Goal: Task Accomplishment & Management: Manage account settings

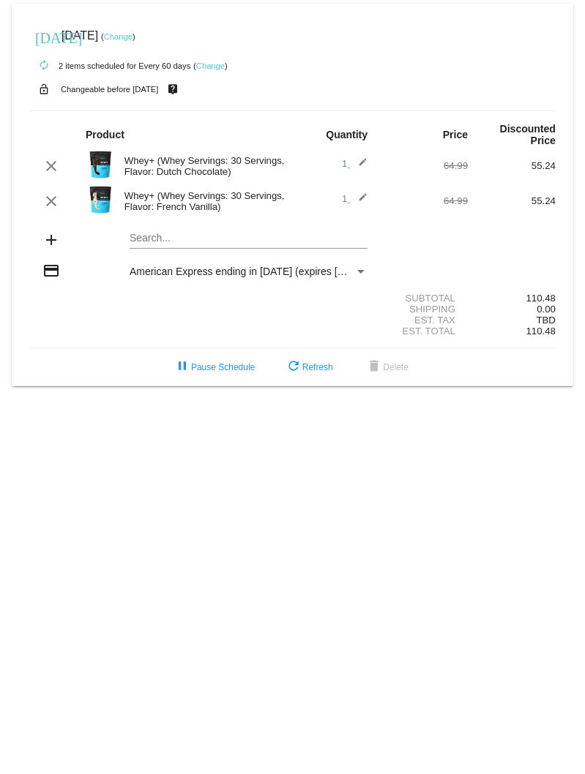
click at [217, 62] on link "Change" at bounding box center [210, 65] width 29 height 9
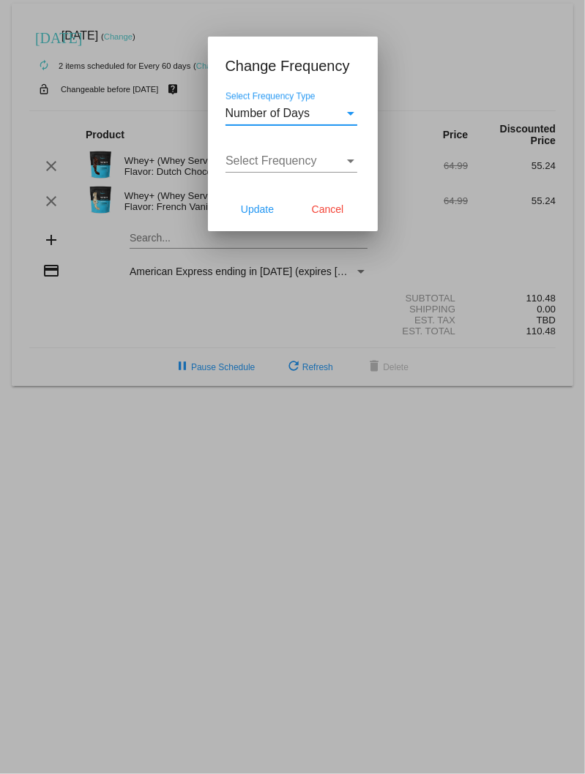
click at [351, 160] on div "Select Frequency" at bounding box center [350, 162] width 7 height 4
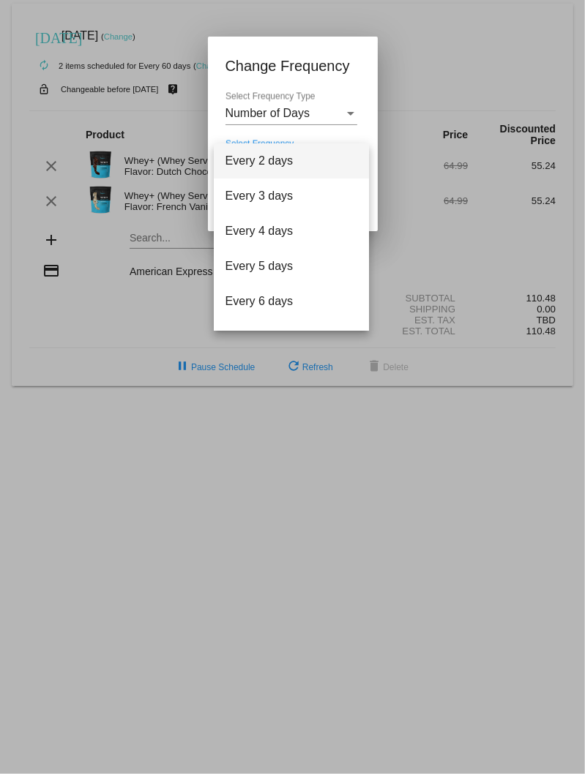
click at [365, 125] on div at bounding box center [292, 387] width 585 height 774
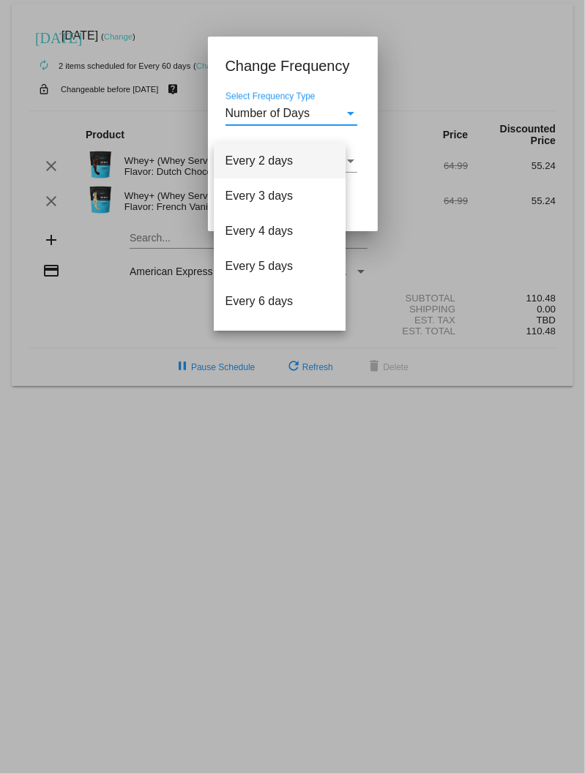
click at [337, 119] on div "Number of Days" at bounding box center [284, 113] width 119 height 13
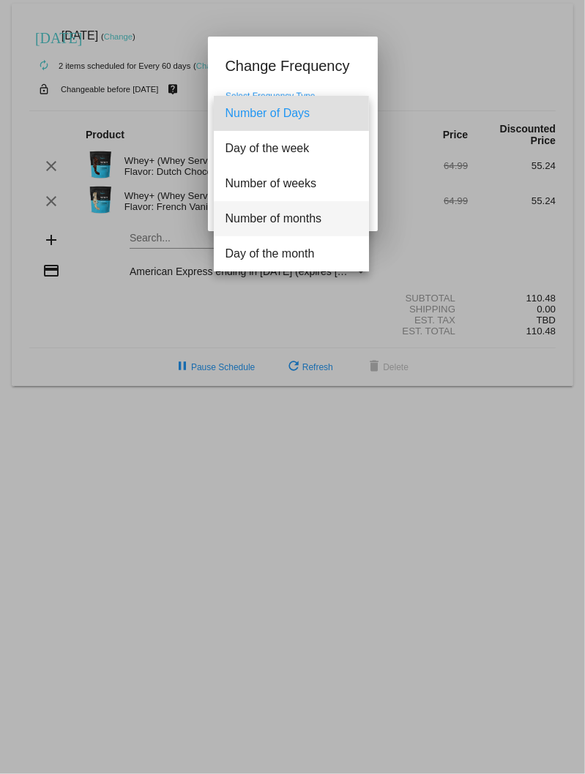
click at [309, 212] on span "Number of months" at bounding box center [291, 218] width 132 height 35
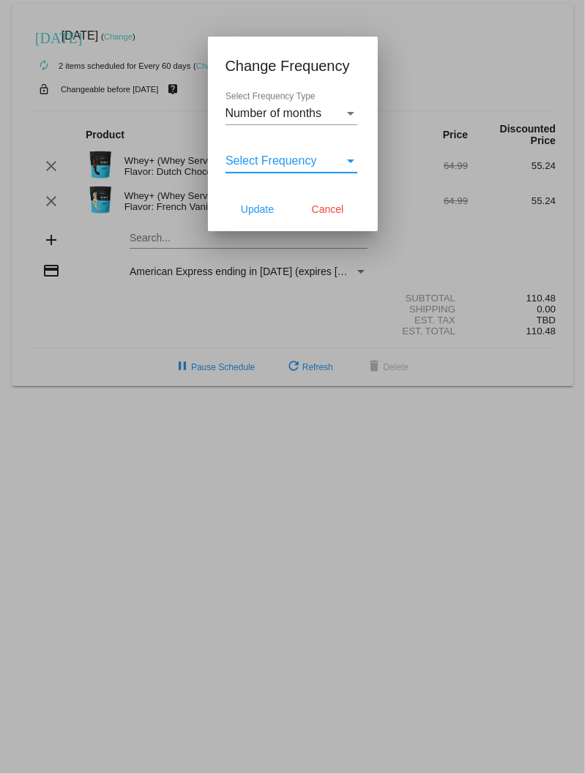
click at [351, 155] on div "Select Frequency" at bounding box center [350, 160] width 13 height 13
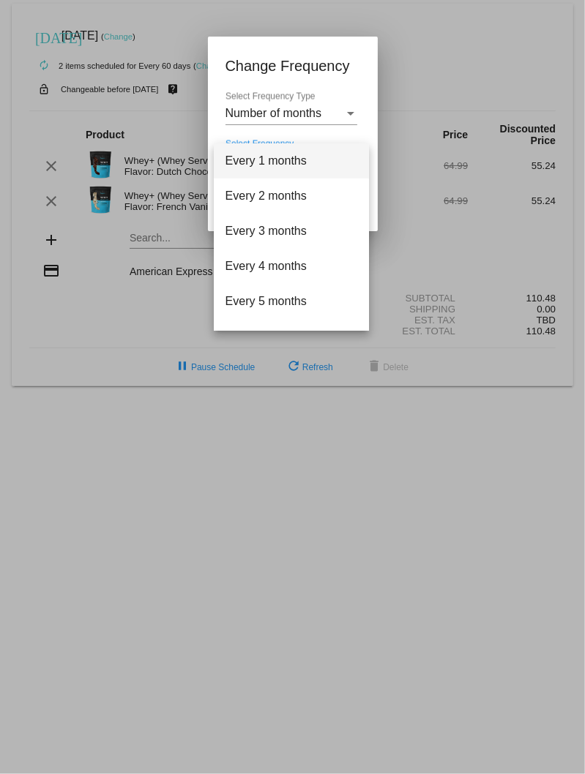
click at [359, 71] on div at bounding box center [292, 387] width 585 height 774
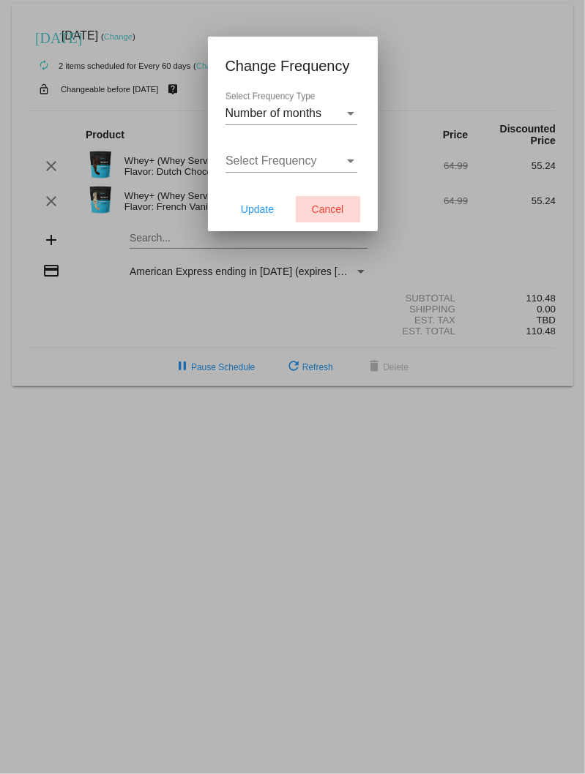
click at [341, 201] on button "Cancel" at bounding box center [328, 209] width 64 height 26
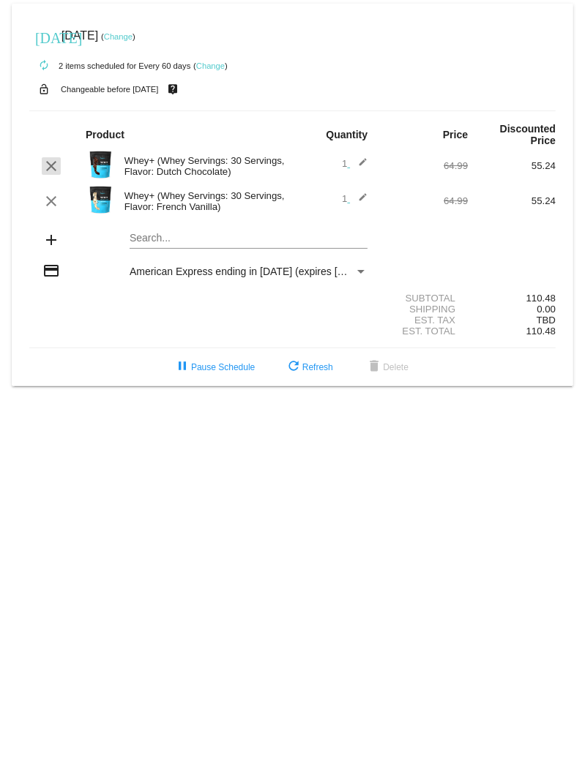
click at [50, 171] on mat-icon "clear" at bounding box center [51, 166] width 18 height 18
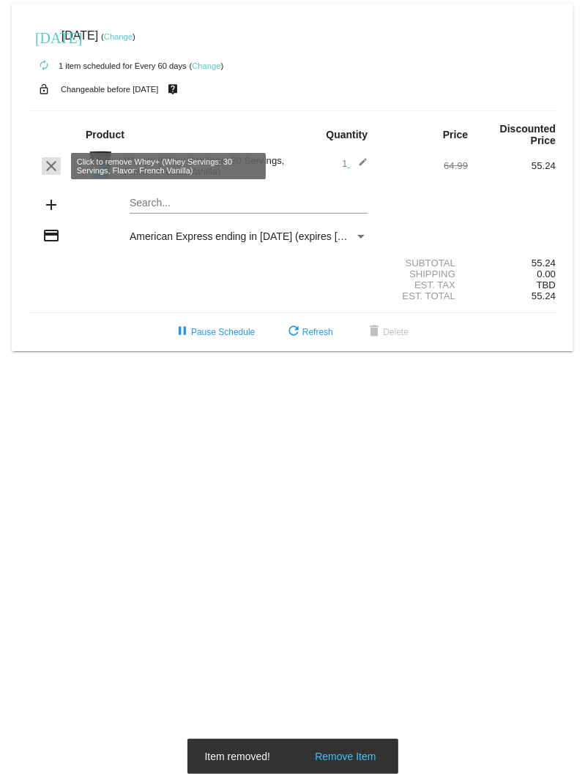
click at [51, 165] on mat-icon "clear" at bounding box center [51, 166] width 18 height 18
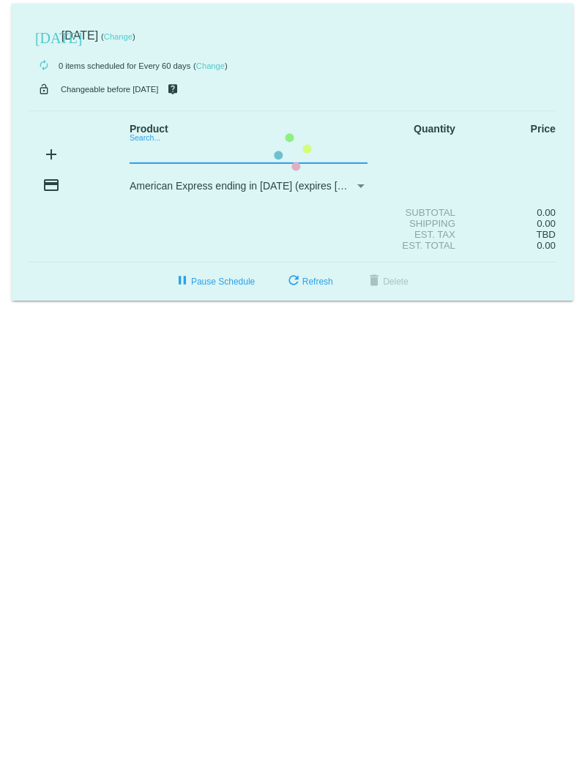
click at [168, 150] on mat-card "[DATE] [DATE] ( Change ) autorenew 0 items scheduled for Every 60 days ( Change…" at bounding box center [292, 152] width 561 height 297
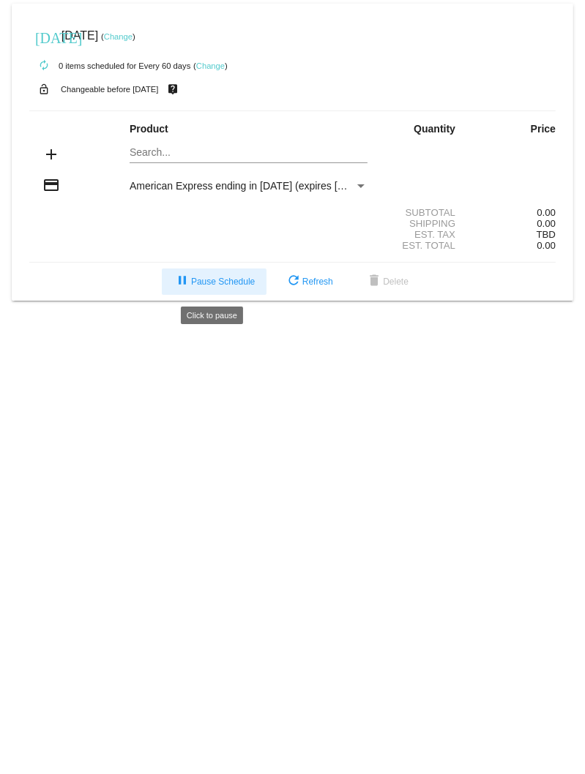
click at [237, 275] on button "pause Pause Schedule" at bounding box center [214, 282] width 105 height 26
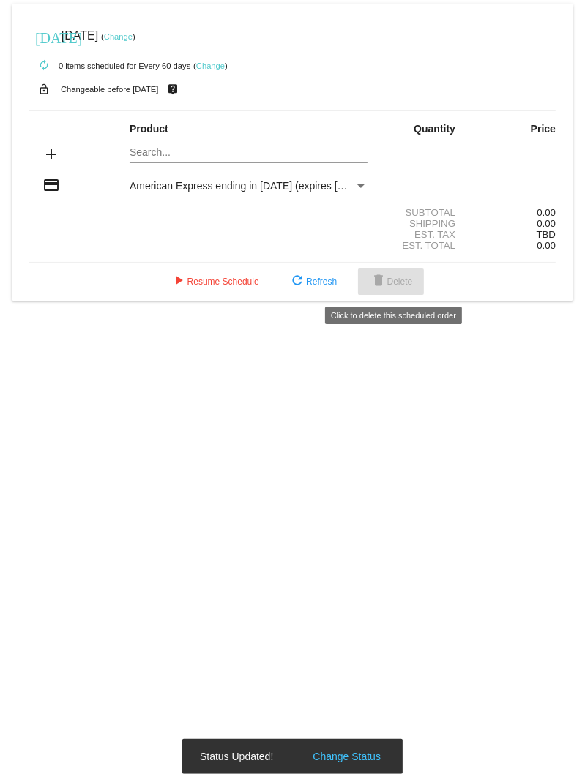
click at [405, 286] on span "delete Delete" at bounding box center [391, 282] width 43 height 10
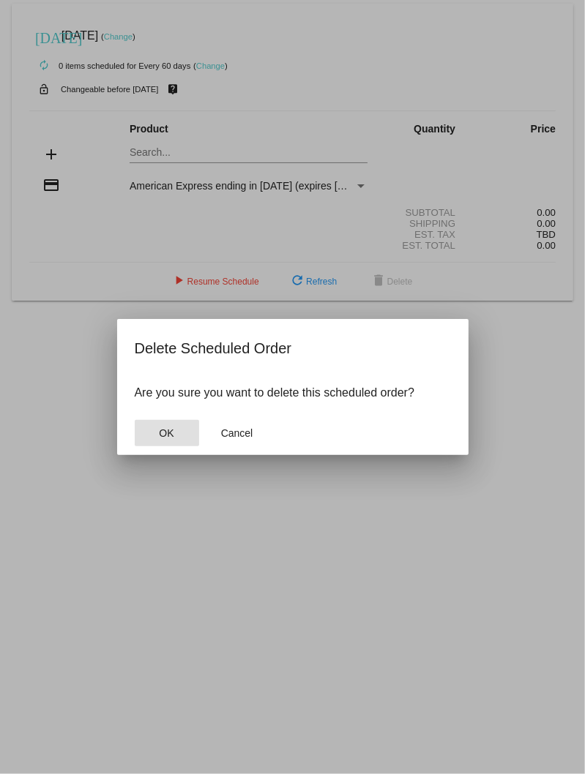
click at [169, 429] on span "OK" at bounding box center [166, 433] width 15 height 12
